Goal: Task Accomplishment & Management: Use online tool/utility

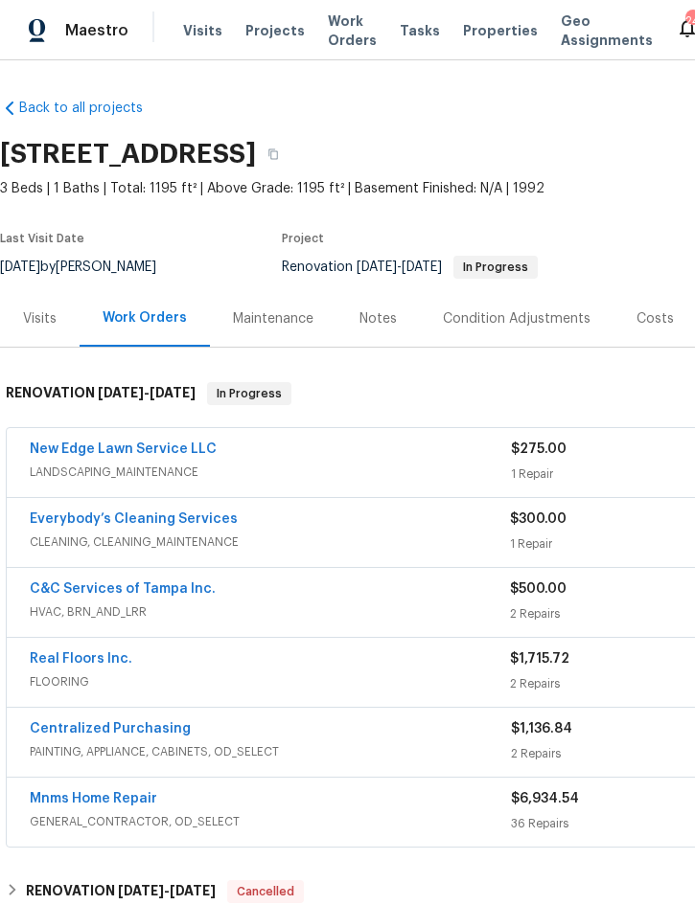
click at [263, 31] on span "Projects" at bounding box center [274, 30] width 59 height 19
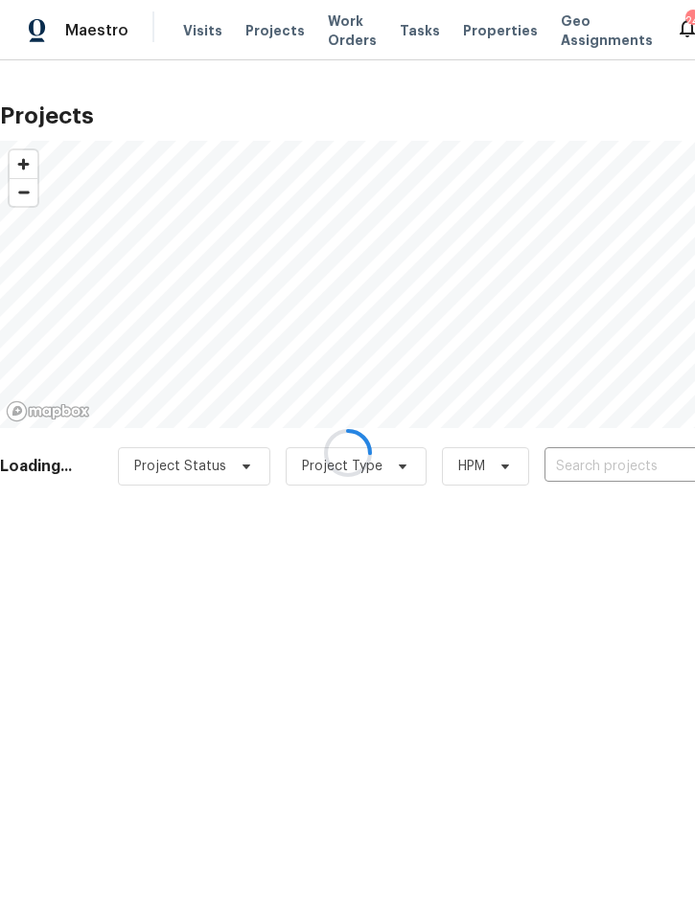
click at [596, 457] on div at bounding box center [347, 452] width 695 height 905
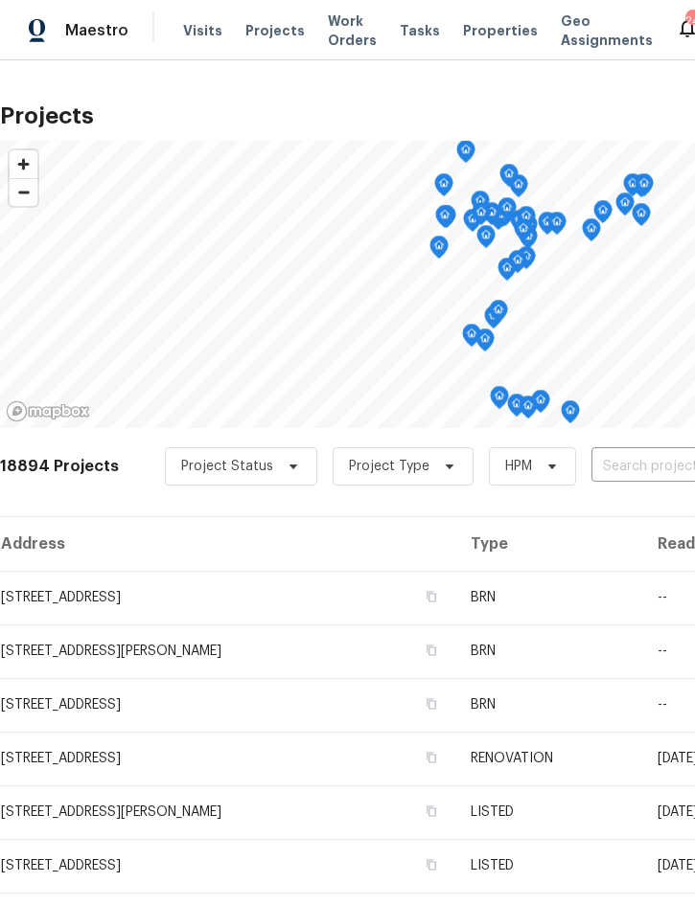
click at [624, 464] on input "text" at bounding box center [700, 467] width 219 height 30
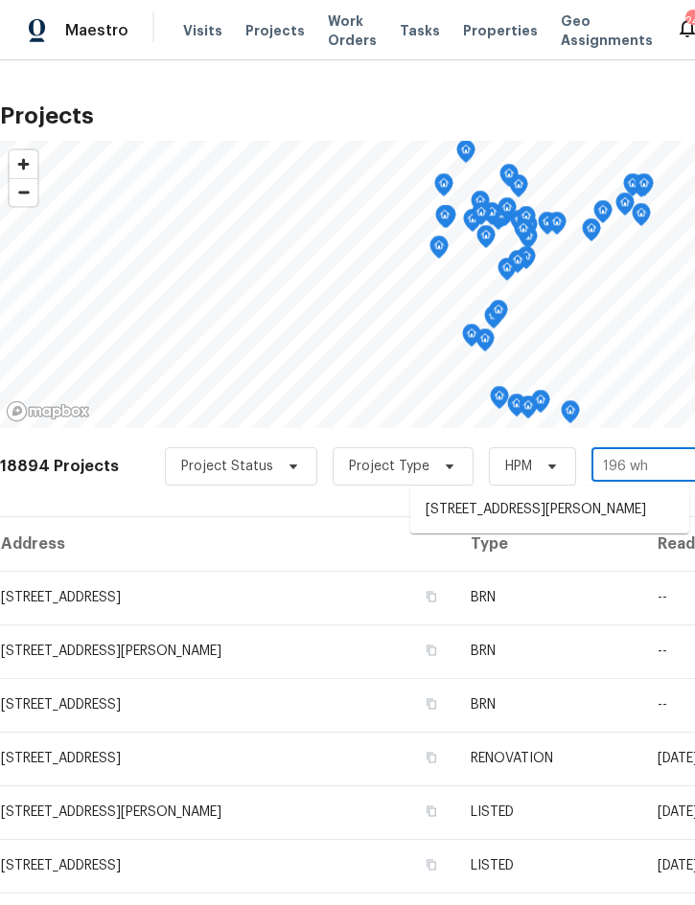
type input "196 whi"
click at [534, 503] on li "[STREET_ADDRESS][PERSON_NAME]" at bounding box center [549, 510] width 279 height 32
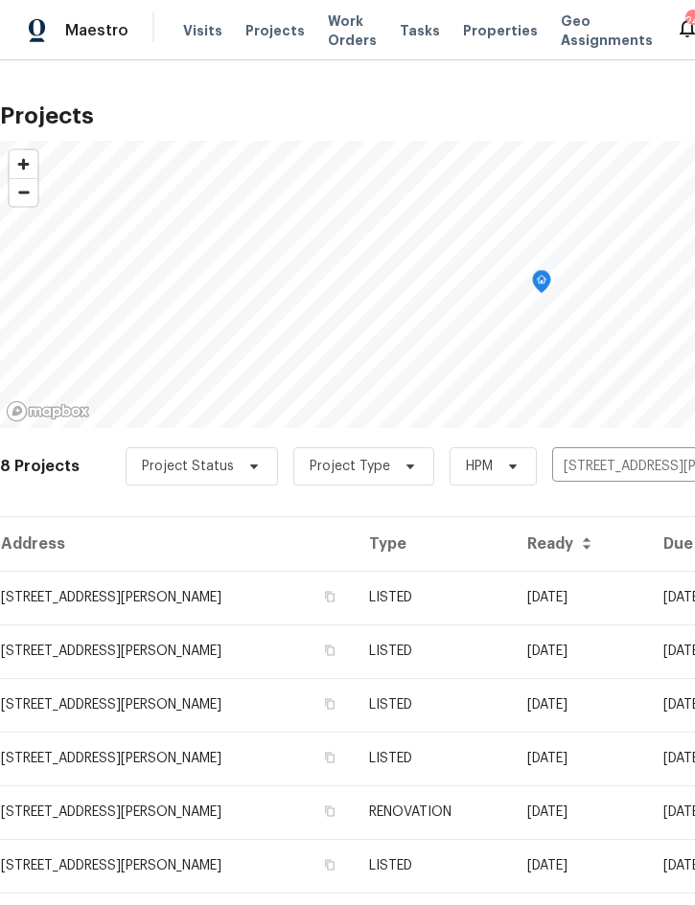
click at [507, 587] on td "LISTED" at bounding box center [432, 598] width 157 height 54
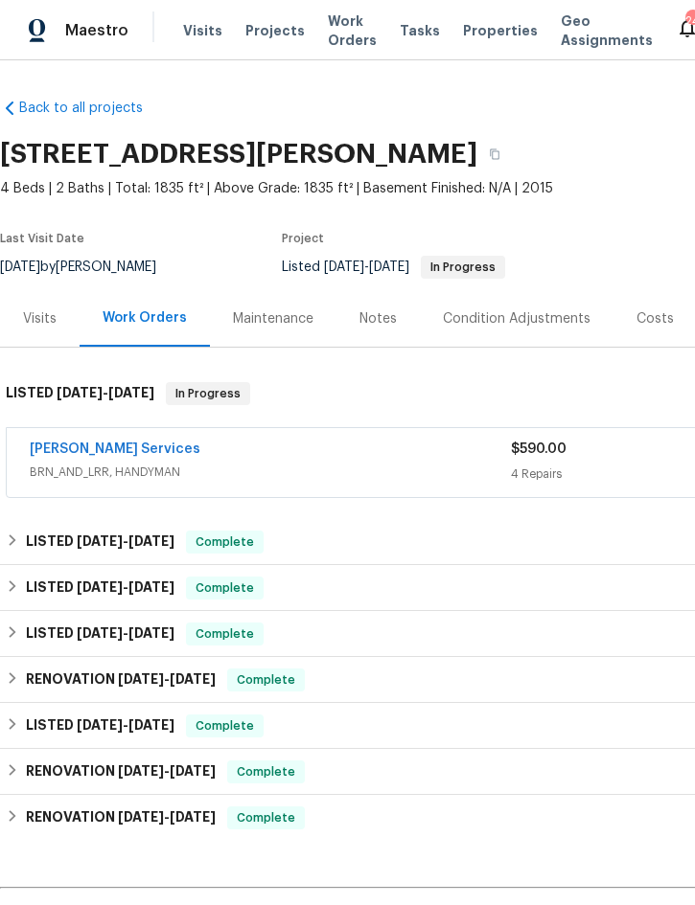
click at [417, 452] on div "[PERSON_NAME] Services" at bounding box center [270, 451] width 481 height 23
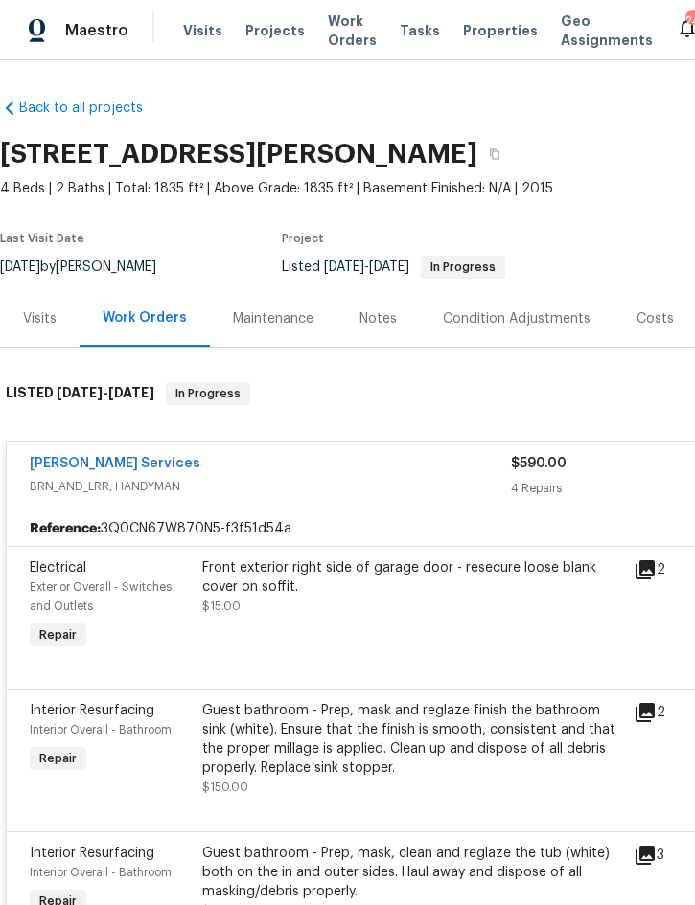
click at [406, 591] on div "Front exterior right side of garage door - resecure loose blank cover on soffit." at bounding box center [412, 578] width 420 height 38
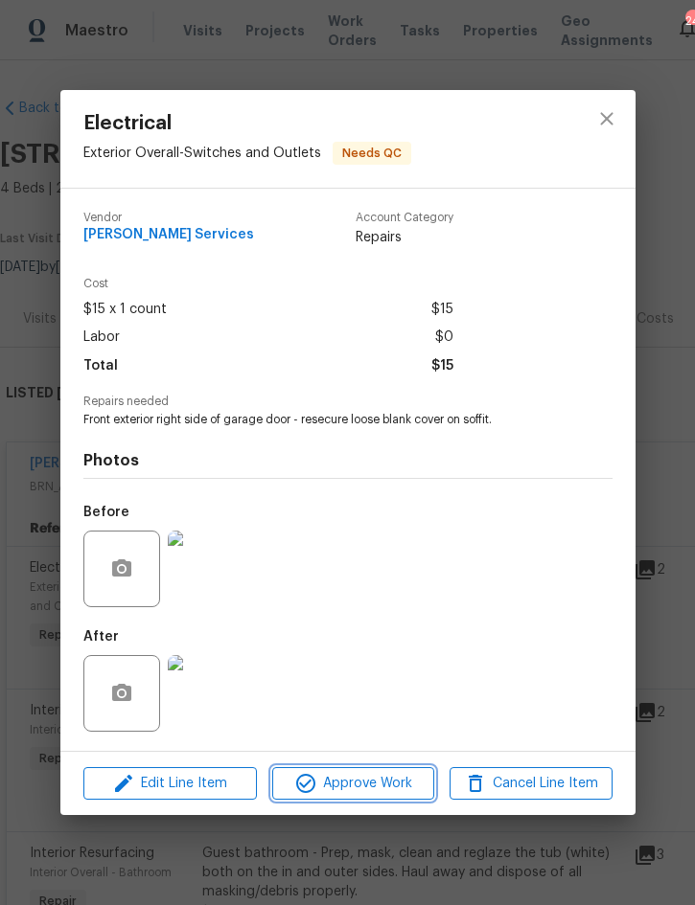
click at [351, 775] on span "Approve Work" at bounding box center [353, 784] width 150 height 24
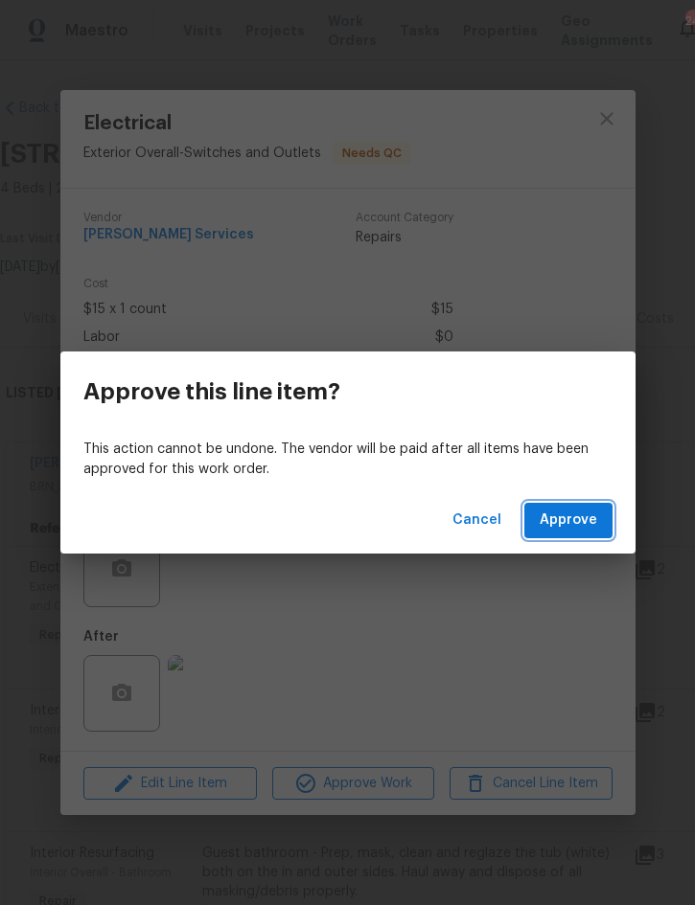
click at [559, 518] on span "Approve" at bounding box center [567, 521] width 57 height 24
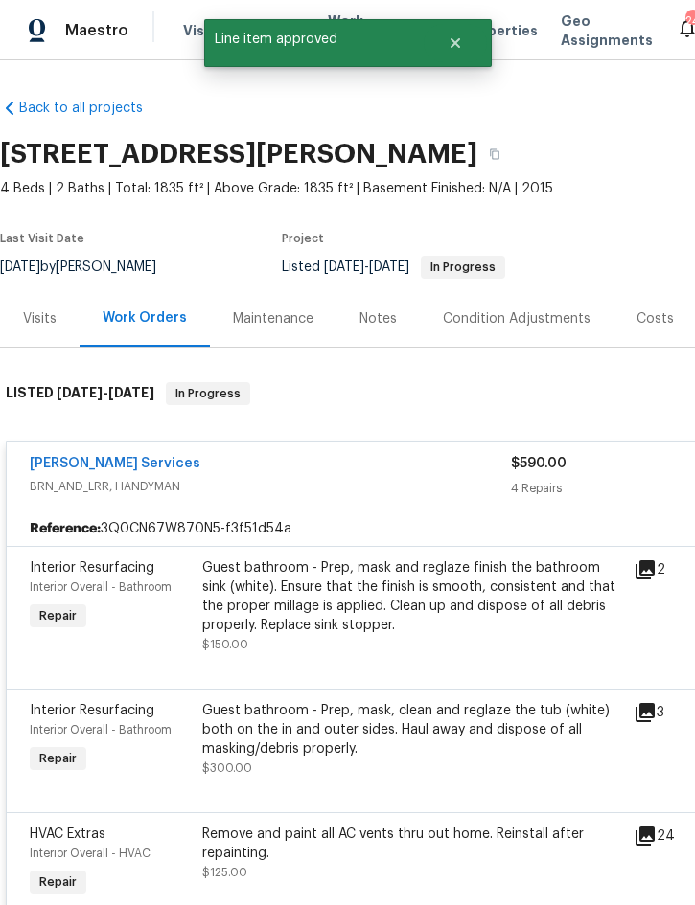
click at [369, 609] on div "Guest bathroom - Prep, mask and reglaze finish the bathroom sink (white). Ensur…" at bounding box center [412, 597] width 420 height 77
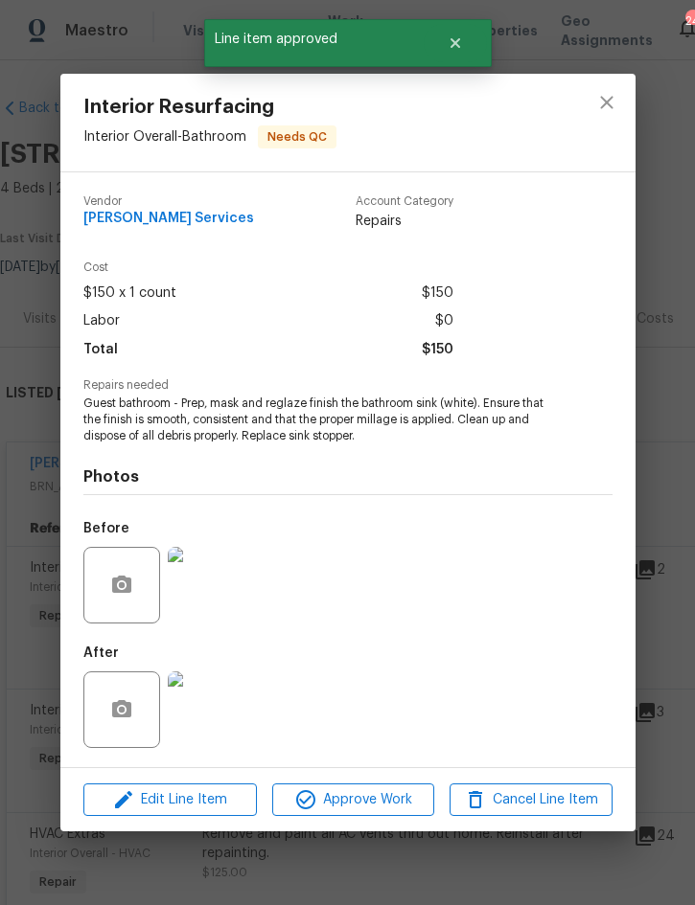
click at [206, 701] on img at bounding box center [206, 710] width 77 height 77
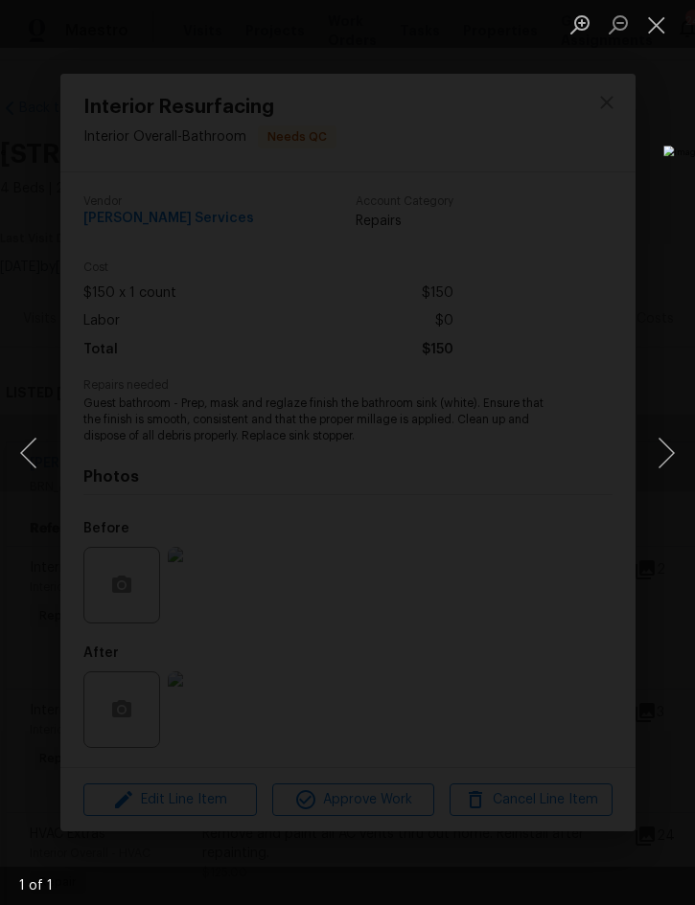
click at [651, 29] on button "Close lightbox" at bounding box center [656, 25] width 38 height 34
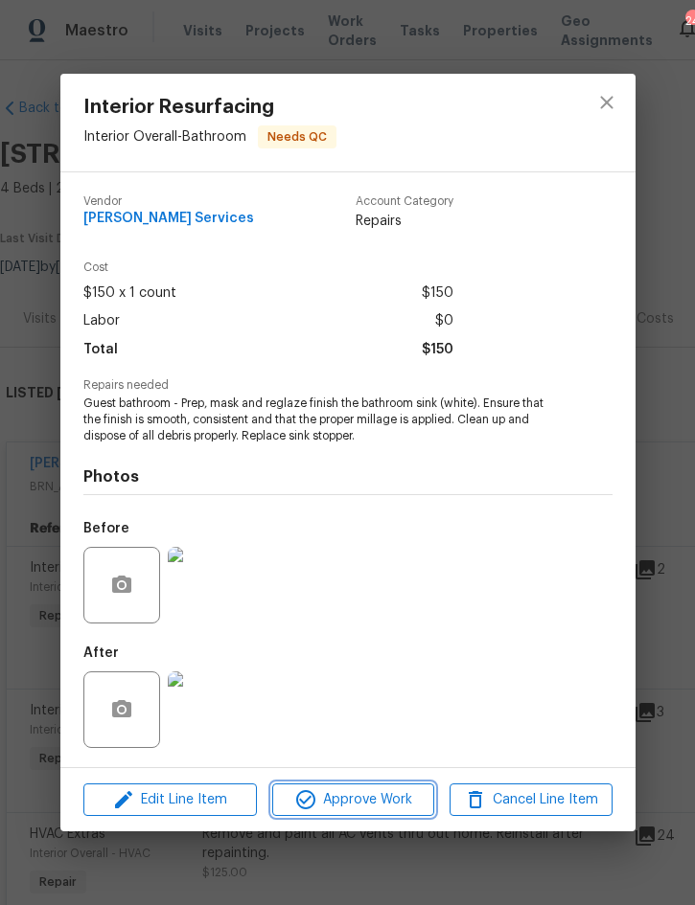
click at [363, 795] on span "Approve Work" at bounding box center [353, 800] width 150 height 24
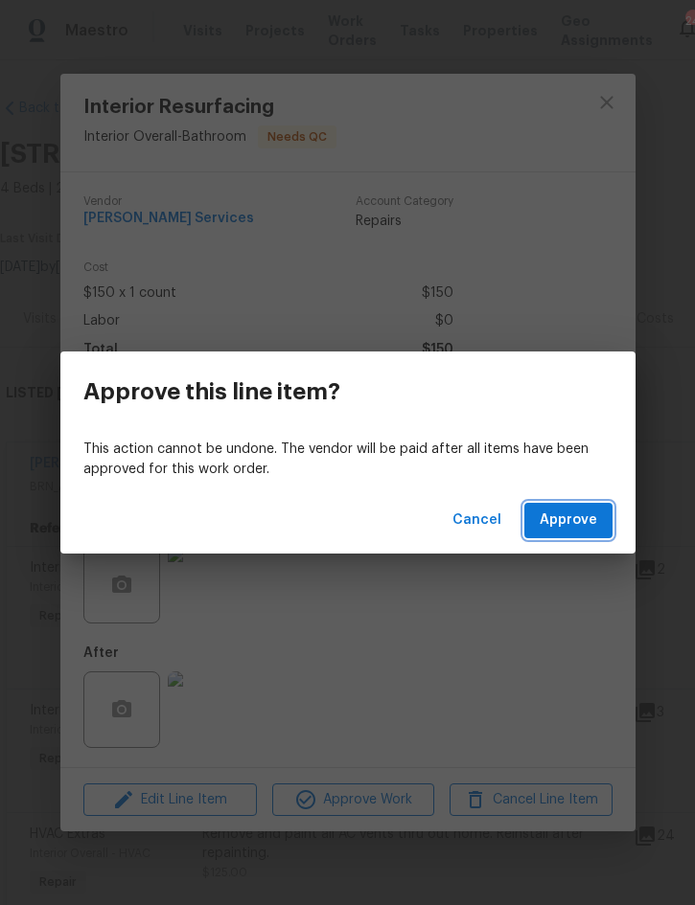
click at [578, 517] on span "Approve" at bounding box center [567, 521] width 57 height 24
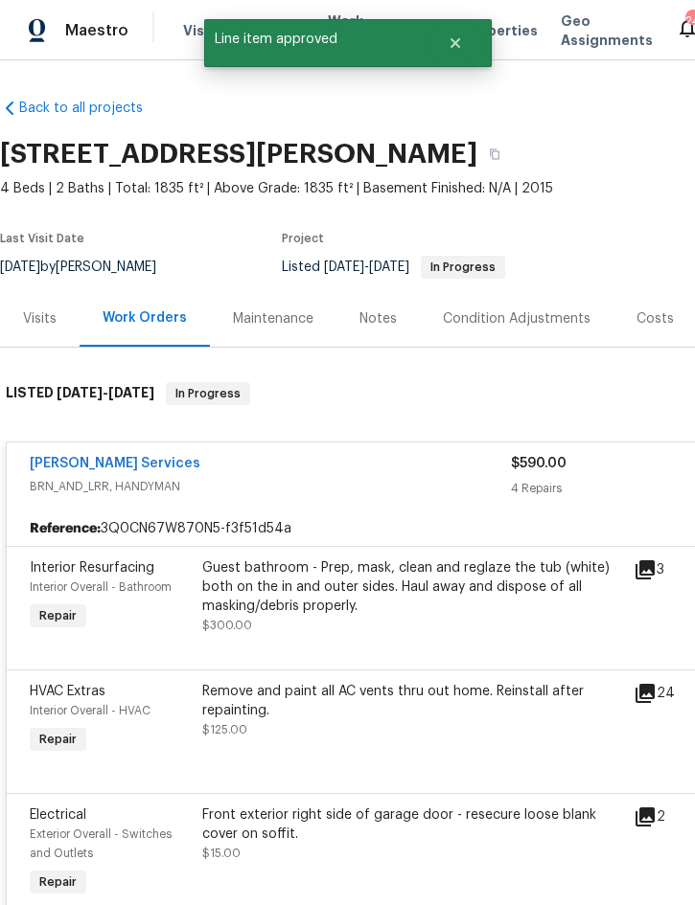
click at [381, 609] on div "Guest bathroom - Prep, mask, clean and reglaze the tub (white) both on the in a…" at bounding box center [412, 587] width 420 height 57
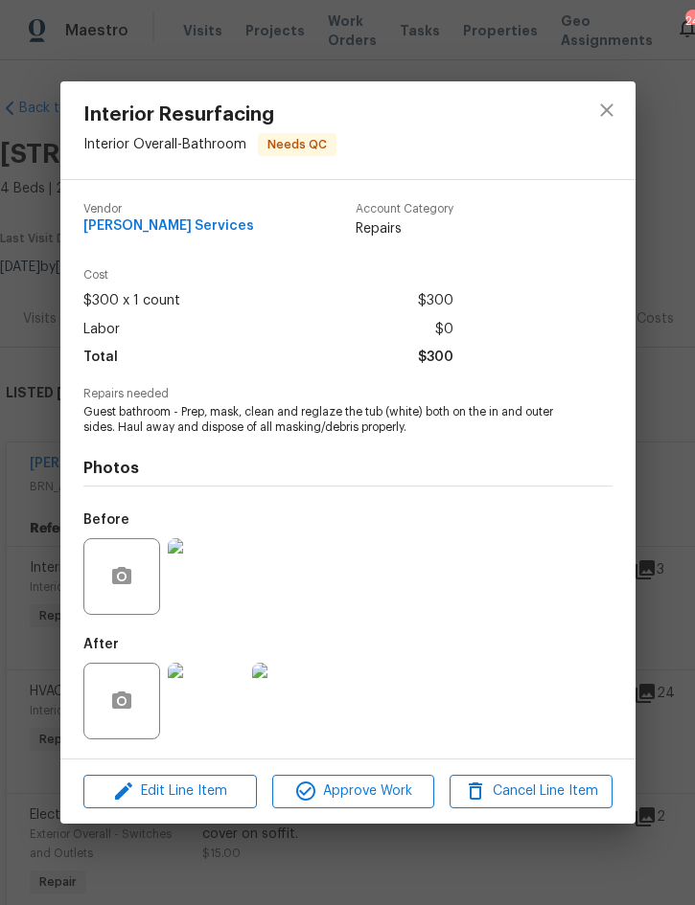
click at [208, 718] on img at bounding box center [206, 701] width 77 height 77
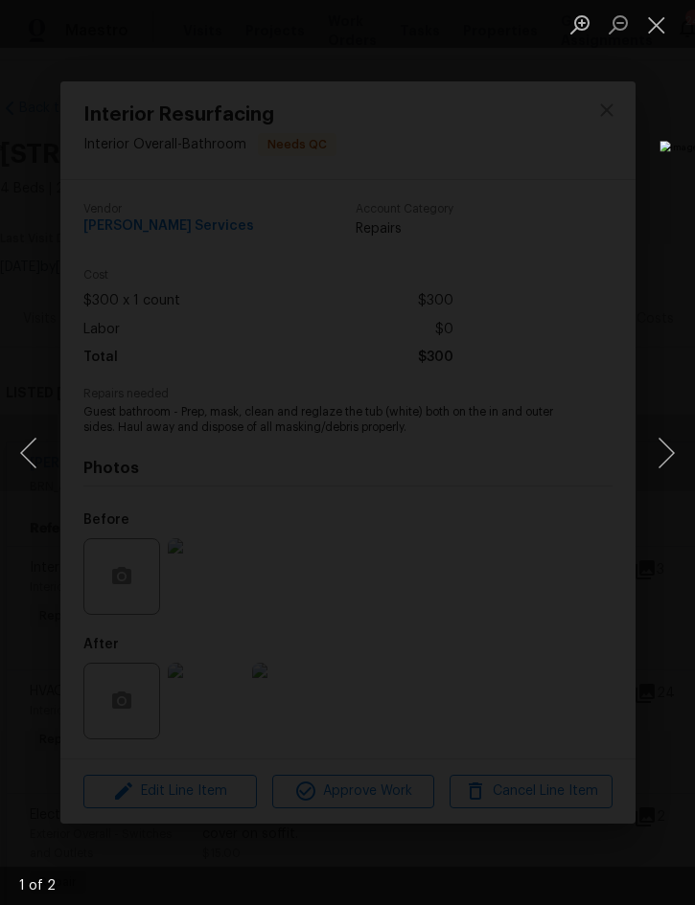
click at [661, 451] on button "Next image" at bounding box center [665, 453] width 57 height 77
click at [654, 21] on button "Close lightbox" at bounding box center [656, 25] width 38 height 34
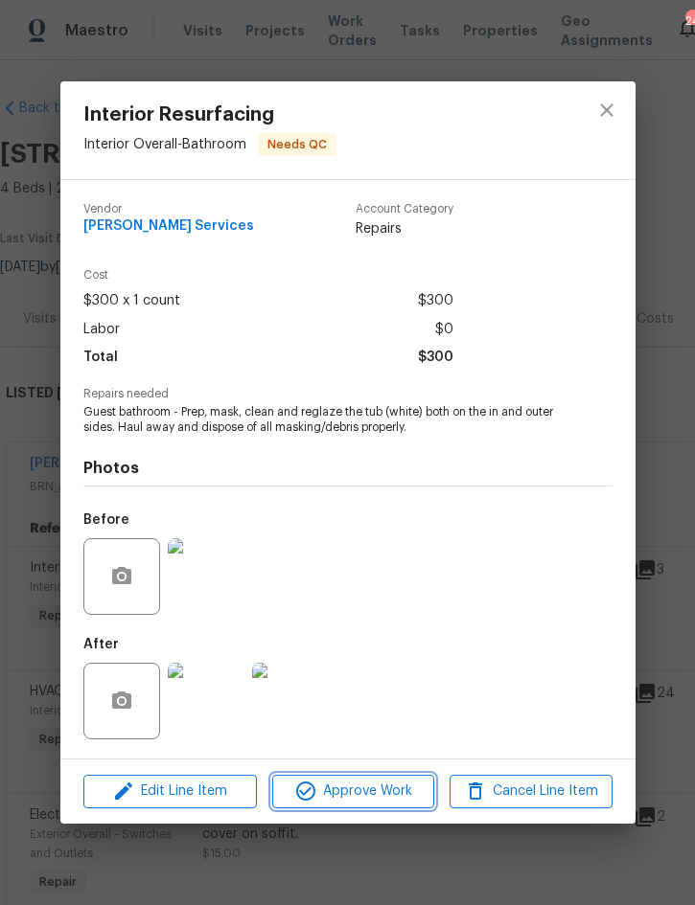
click at [353, 802] on span "Approve Work" at bounding box center [353, 792] width 150 height 24
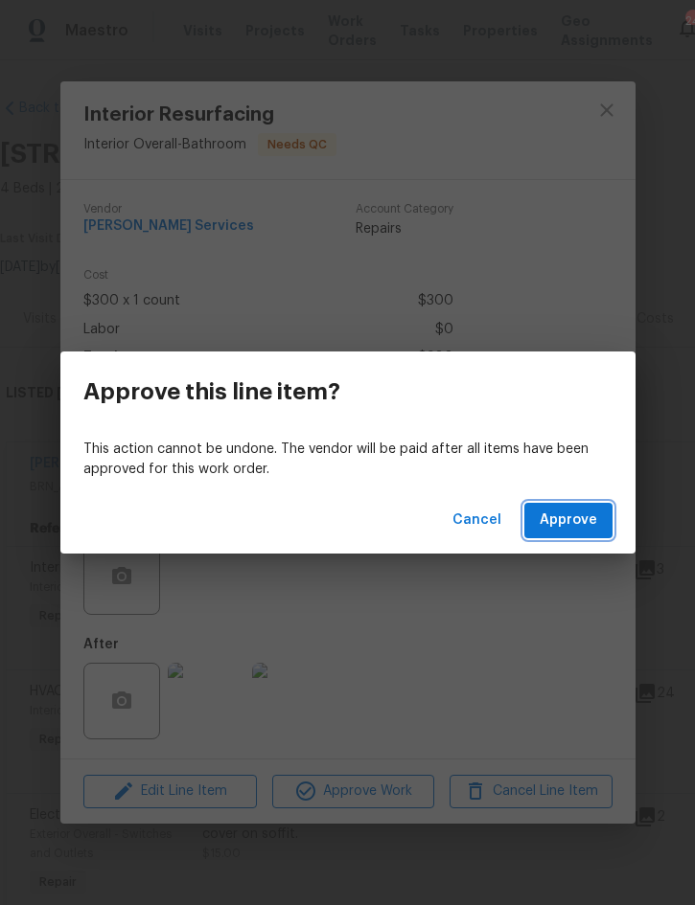
click at [566, 514] on span "Approve" at bounding box center [567, 521] width 57 height 24
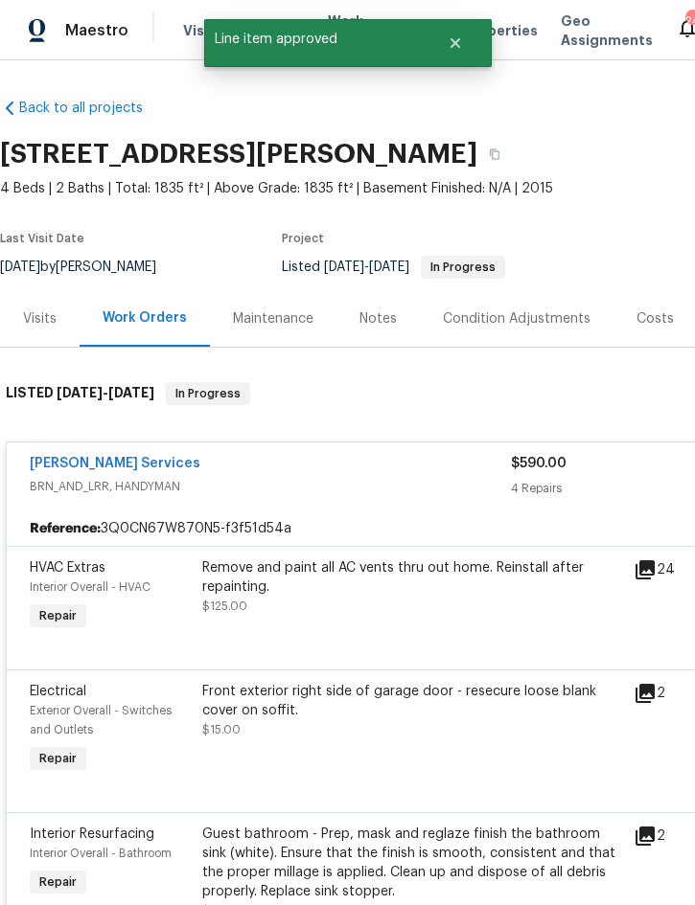
click at [356, 592] on div "Remove and paint all AC vents thru out home. Reinstall after repainting." at bounding box center [412, 578] width 420 height 38
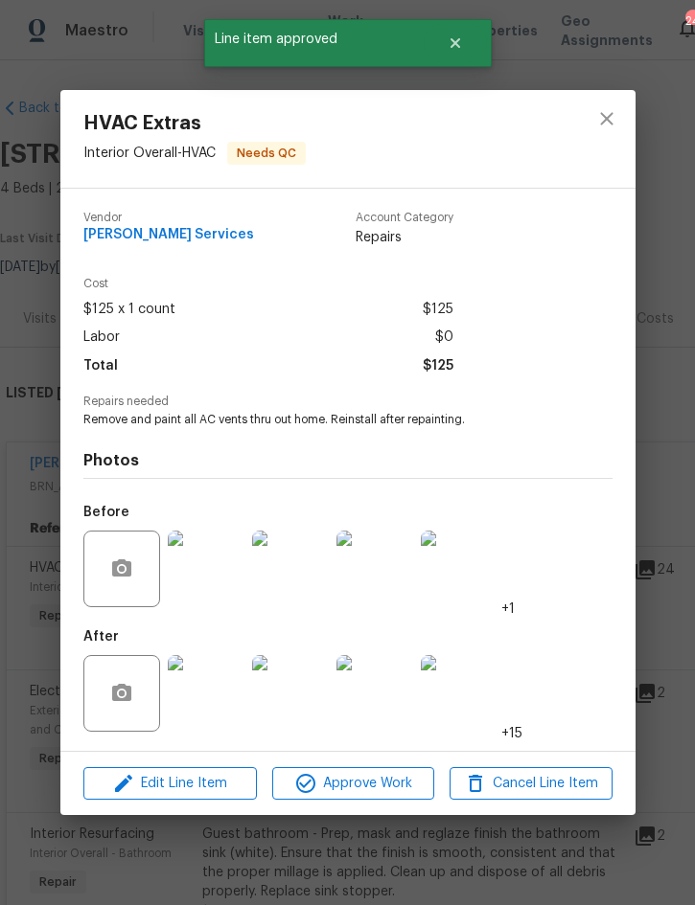
click at [217, 686] on img at bounding box center [206, 693] width 77 height 77
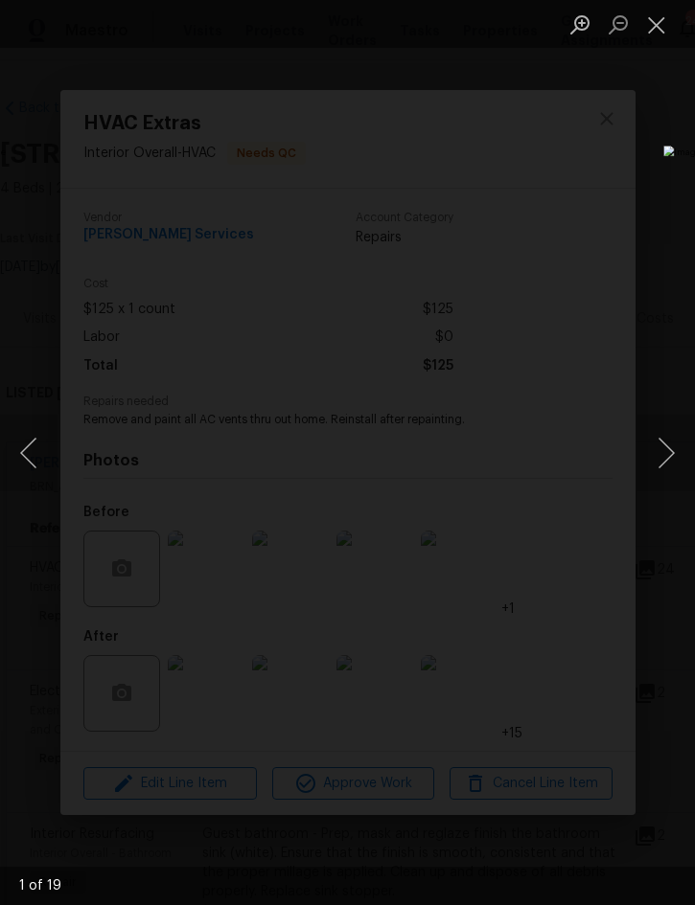
click at [669, 447] on button "Next image" at bounding box center [665, 453] width 57 height 77
click at [664, 445] on button "Next image" at bounding box center [665, 453] width 57 height 77
click at [667, 445] on button "Next image" at bounding box center [665, 453] width 57 height 77
click at [664, 451] on button "Next image" at bounding box center [665, 453] width 57 height 77
click at [654, 28] on button "Close lightbox" at bounding box center [656, 25] width 38 height 34
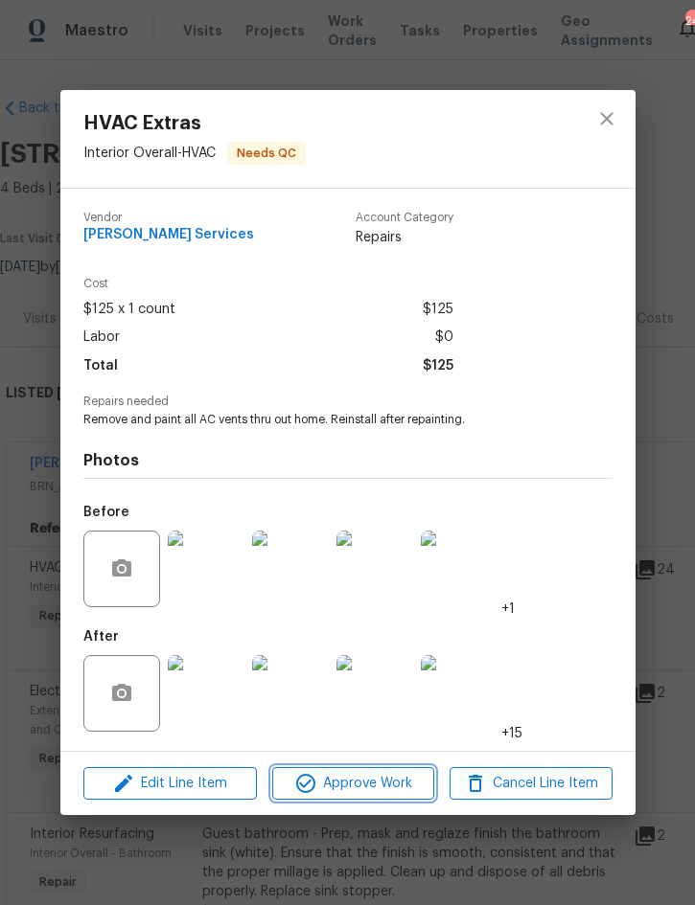
click at [360, 775] on span "Approve Work" at bounding box center [353, 784] width 150 height 24
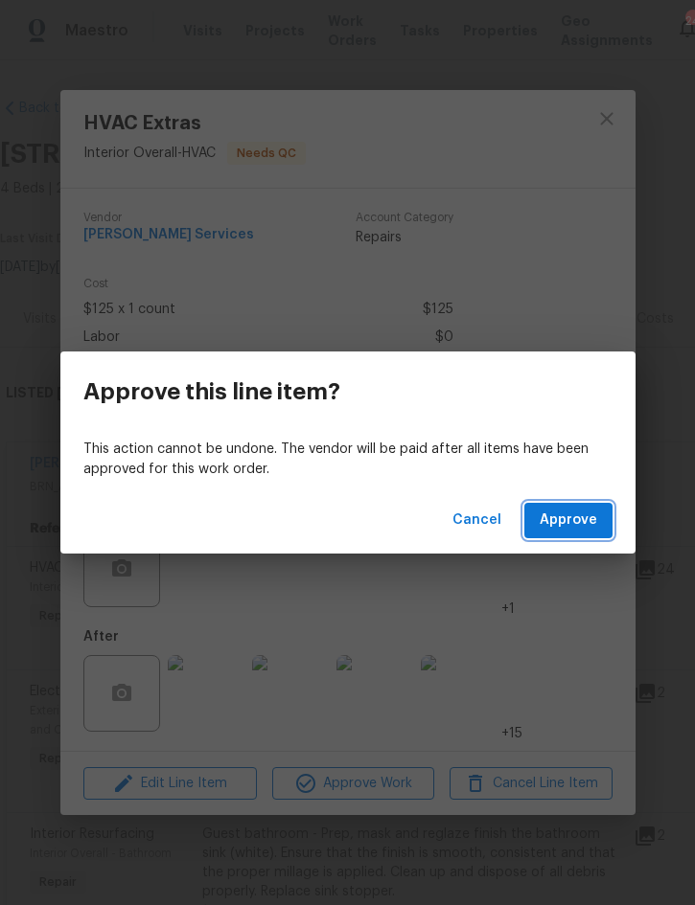
click at [573, 517] on span "Approve" at bounding box center [567, 521] width 57 height 24
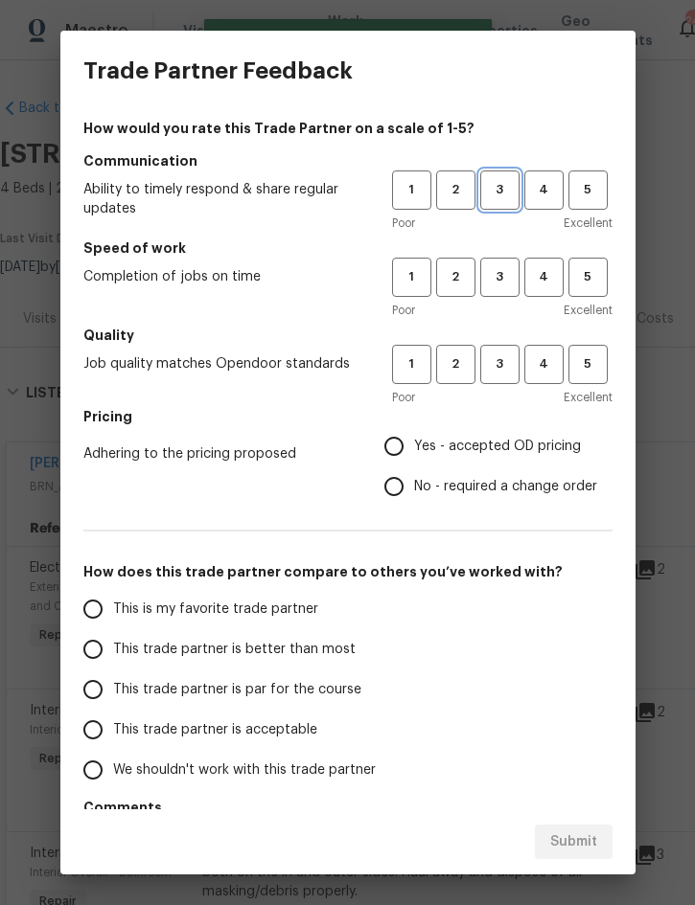
click at [518, 174] on button "3" at bounding box center [499, 190] width 39 height 39
click at [501, 287] on span "3" at bounding box center [499, 277] width 35 height 22
click at [496, 375] on span "3" at bounding box center [499, 365] width 35 height 22
click at [507, 453] on span "Yes - accepted OD pricing" at bounding box center [497, 447] width 167 height 20
click at [414, 453] on input "Yes - accepted OD pricing" at bounding box center [394, 446] width 40 height 40
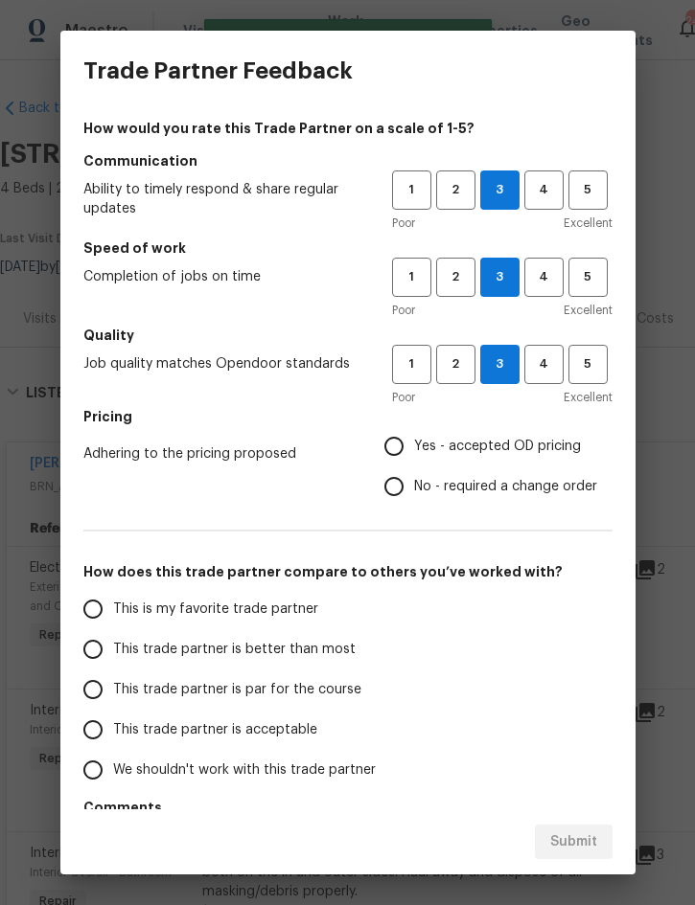
radio input "true"
click at [319, 651] on span "This trade partner is better than most" at bounding box center [234, 650] width 242 height 20
click at [113, 651] on input "This trade partner is better than most" at bounding box center [93, 649] width 40 height 40
click at [573, 838] on span "Submit" at bounding box center [573, 843] width 47 height 24
radio input "true"
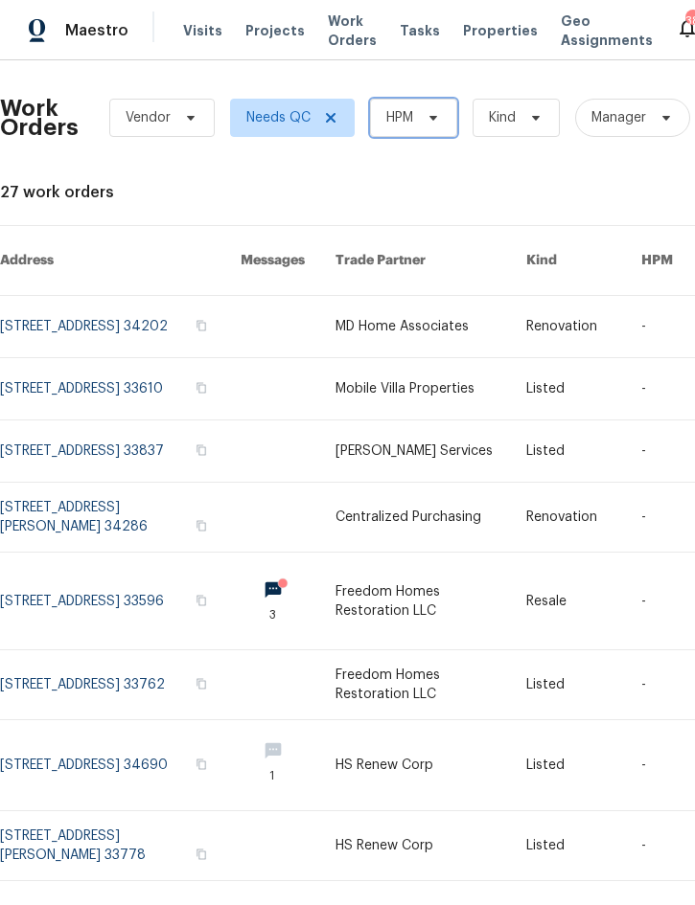
click at [420, 108] on span "HPM" at bounding box center [413, 118] width 87 height 38
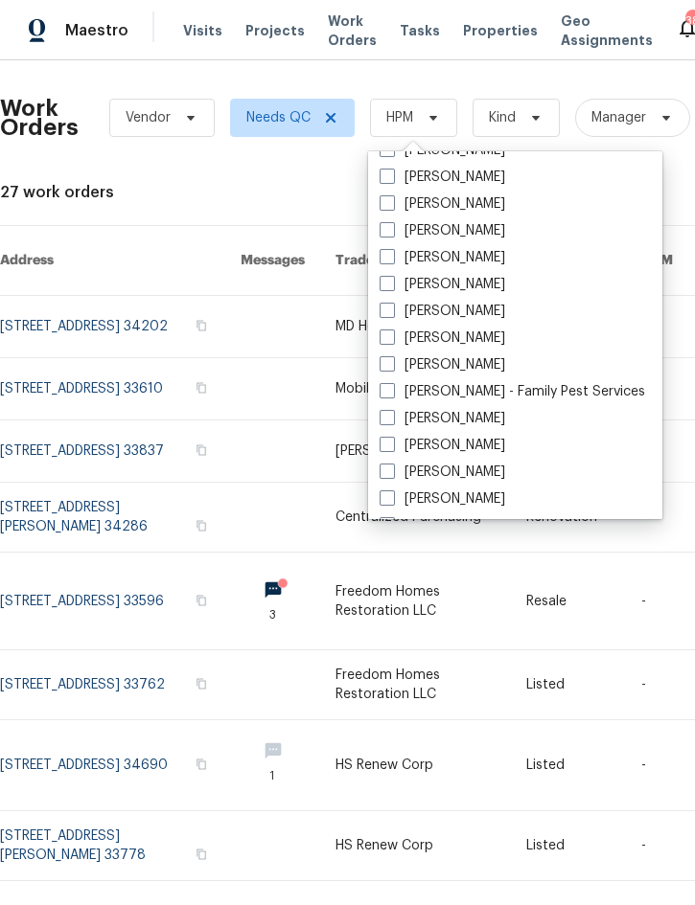
scroll to position [211, 0]
click at [458, 365] on label "[PERSON_NAME]" at bounding box center [442, 363] width 126 height 19
click at [392, 365] on input "[PERSON_NAME]" at bounding box center [385, 360] width 12 height 12
checkbox input "true"
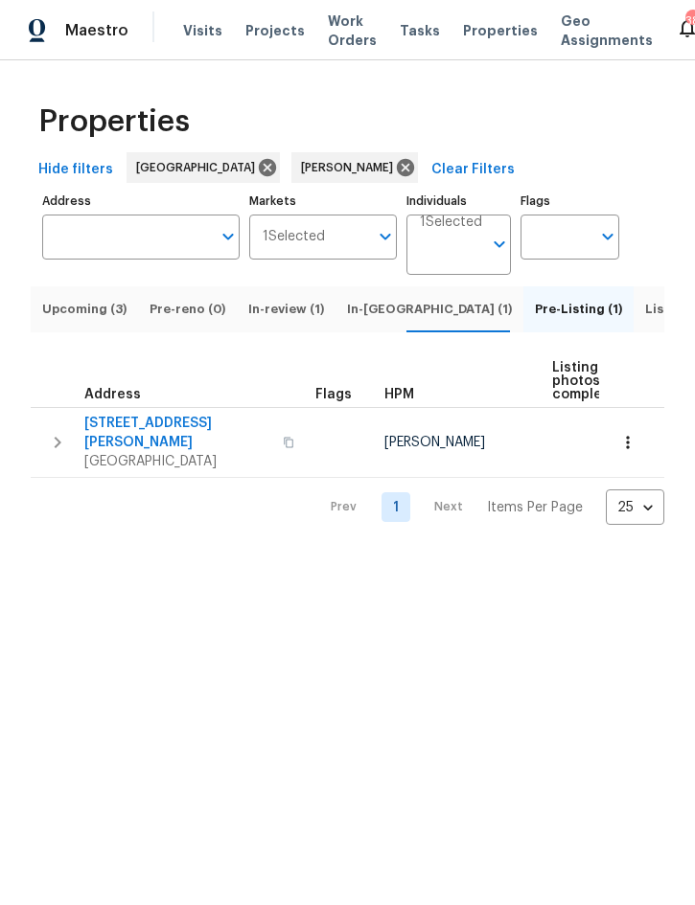
click at [80, 320] on span "Upcoming (3)" at bounding box center [84, 309] width 84 height 21
